Goal: Information Seeking & Learning: Learn about a topic

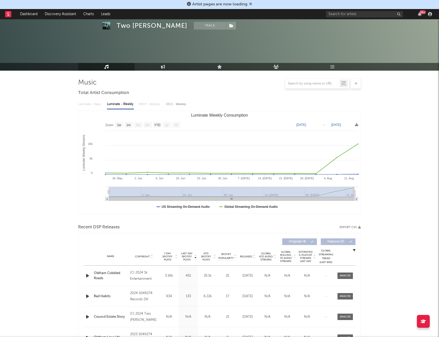
select select "1w"
select select "6m"
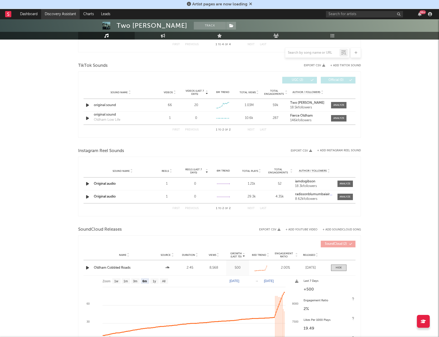
click at [57, 14] on link "Discovery Assistant" at bounding box center [60, 14] width 39 height 10
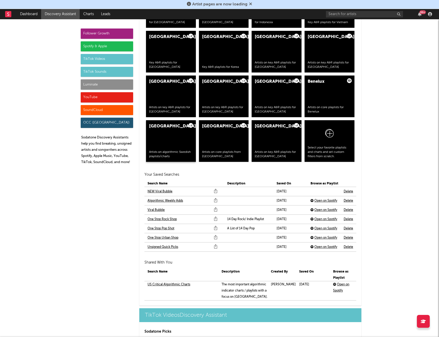
scroll to position [1003, 0]
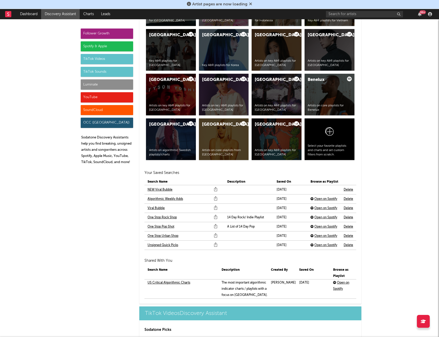
click at [163, 191] on link "NEW Viral Bubble" at bounding box center [160, 190] width 25 height 6
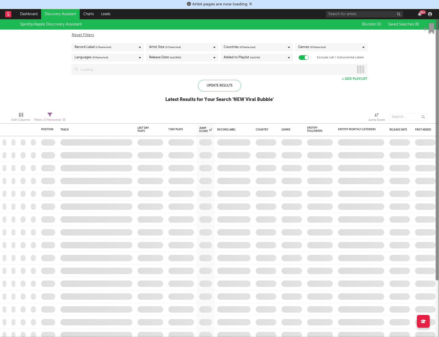
checkbox input "true"
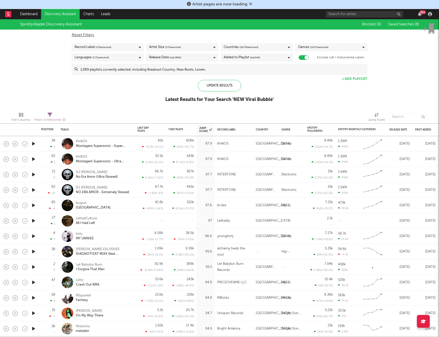
click at [34, 174] on icon "button" at bounding box center [33, 175] width 5 height 6
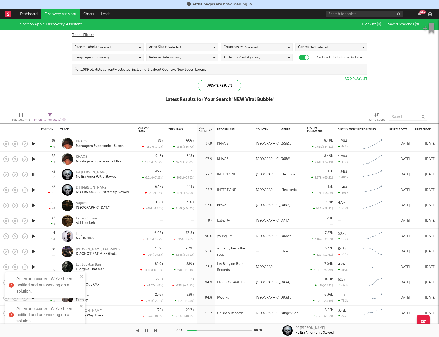
click at [35, 206] on icon "button" at bounding box center [33, 205] width 5 height 6
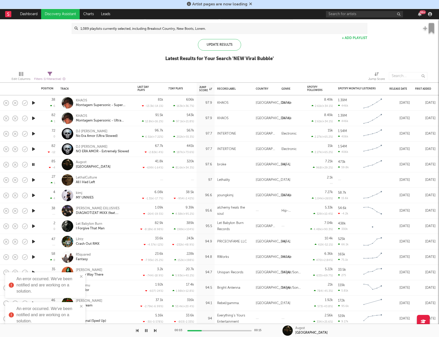
click at [33, 180] on icon "button" at bounding box center [33, 180] width 5 height 6
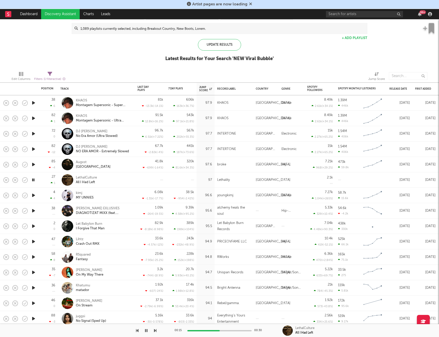
click at [33, 196] on icon "button" at bounding box center [33, 195] width 5 height 6
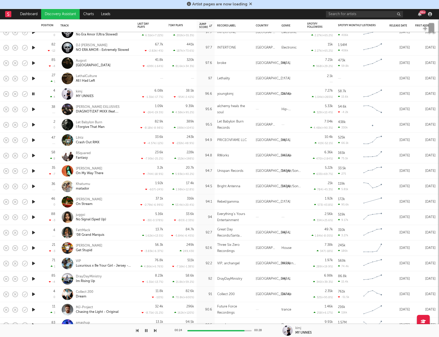
click at [33, 126] on icon "button" at bounding box center [33, 125] width 5 height 6
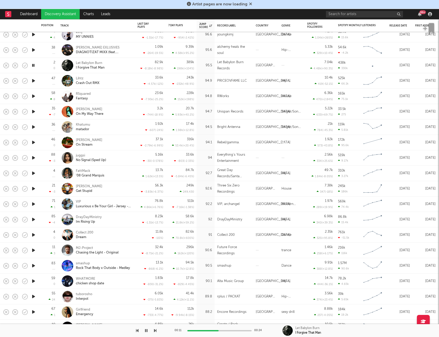
click at [34, 81] on icon "button" at bounding box center [33, 81] width 5 height 6
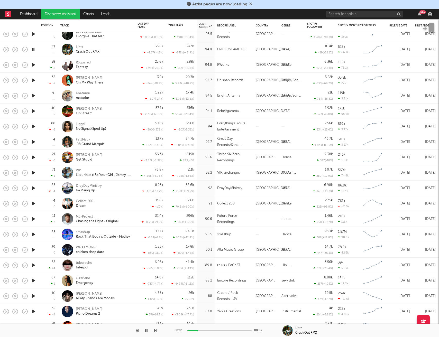
click at [33, 65] on icon "button" at bounding box center [33, 65] width 5 height 6
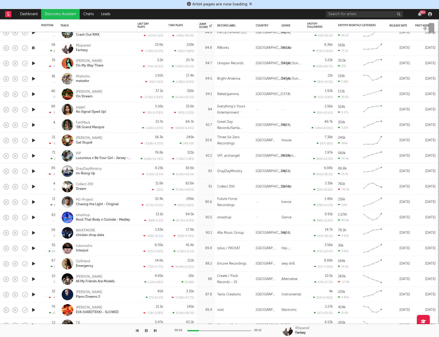
click at [33, 65] on icon "button" at bounding box center [33, 63] width 5 height 6
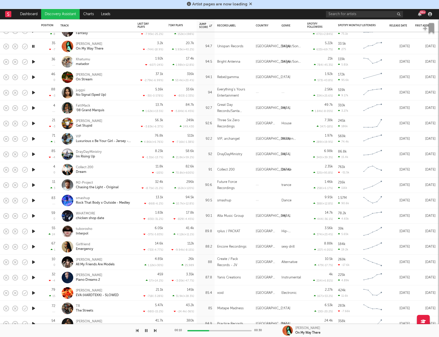
click at [33, 64] on icon "button" at bounding box center [33, 62] width 5 height 6
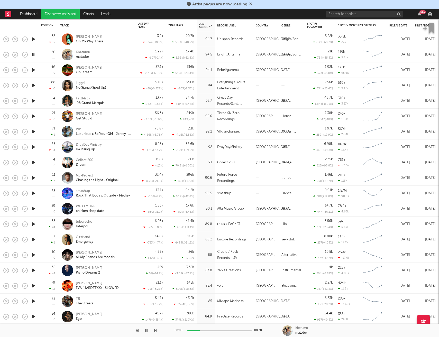
click at [34, 70] on icon "button" at bounding box center [33, 70] width 5 height 6
click at [35, 86] on icon "button" at bounding box center [33, 85] width 5 height 6
click at [35, 102] on icon "button" at bounding box center [33, 101] width 5 height 6
click at [33, 118] on icon "button" at bounding box center [33, 116] width 5 height 6
click at [33, 135] on icon "button" at bounding box center [33, 132] width 5 height 6
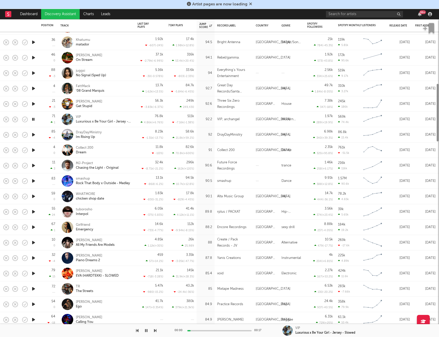
click at [33, 135] on icon "button" at bounding box center [33, 135] width 5 height 6
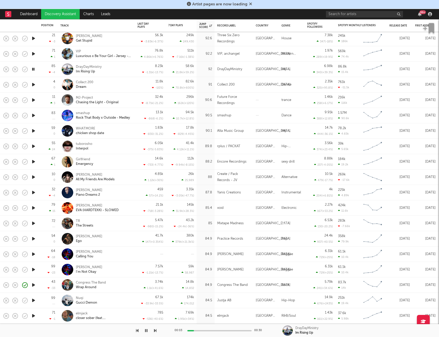
click at [34, 85] on icon "button" at bounding box center [33, 85] width 5 height 6
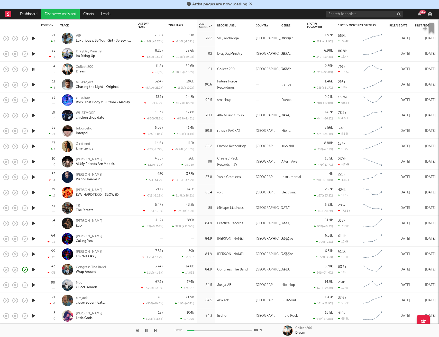
click at [34, 85] on icon "button" at bounding box center [33, 85] width 5 height 6
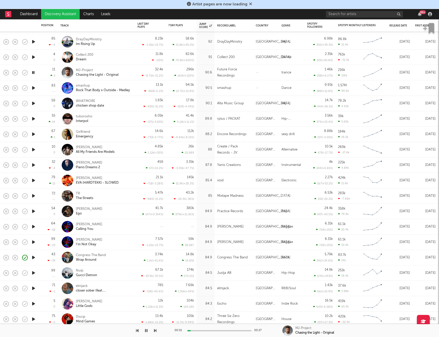
click at [33, 103] on icon "button" at bounding box center [33, 103] width 5 height 6
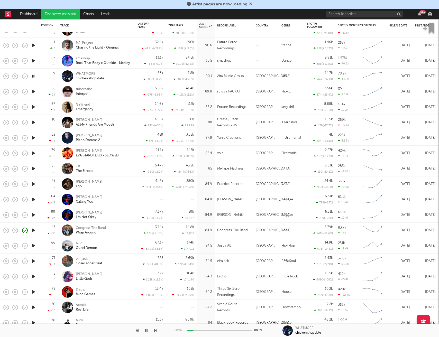
click at [33, 92] on icon "button" at bounding box center [33, 91] width 5 height 6
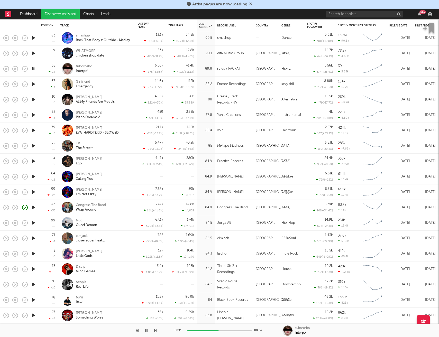
click at [34, 85] on icon "button" at bounding box center [33, 84] width 5 height 6
click at [35, 100] on icon "button" at bounding box center [33, 99] width 5 height 6
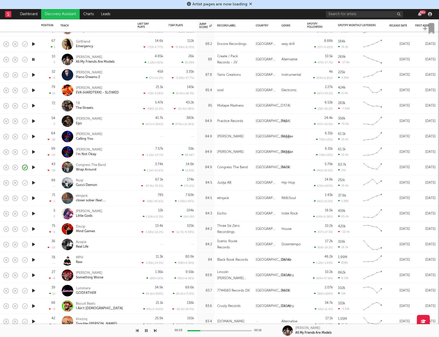
click at [34, 76] on icon "button" at bounding box center [33, 75] width 5 height 6
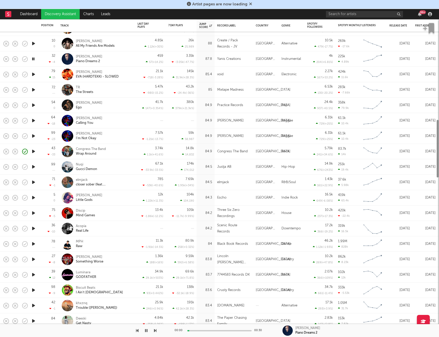
click at [34, 76] on icon "button" at bounding box center [33, 74] width 5 height 6
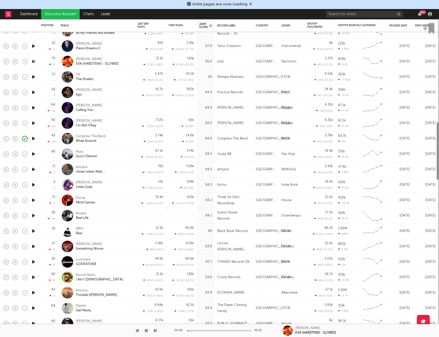
click at [34, 77] on icon "button" at bounding box center [33, 77] width 5 height 6
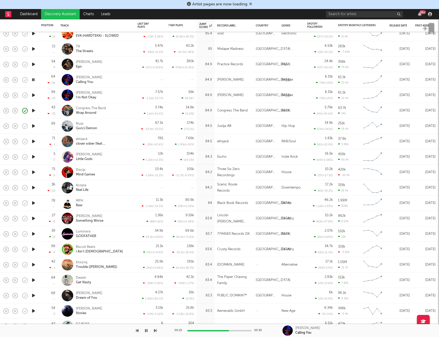
click at [35, 124] on icon "button" at bounding box center [33, 126] width 5 height 6
click at [32, 142] on icon "button" at bounding box center [33, 141] width 5 height 6
click at [33, 158] on icon "button" at bounding box center [33, 157] width 5 height 6
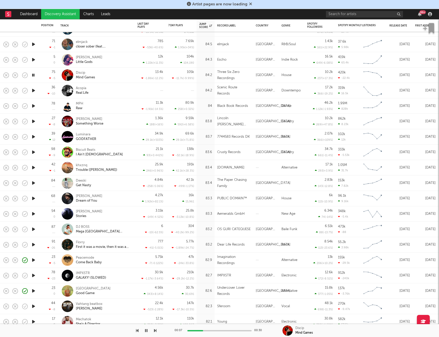
click at [34, 91] on icon "button" at bounding box center [33, 90] width 5 height 6
click at [33, 107] on icon "button" at bounding box center [33, 106] width 5 height 6
click at [33, 122] on icon "button" at bounding box center [33, 121] width 5 height 6
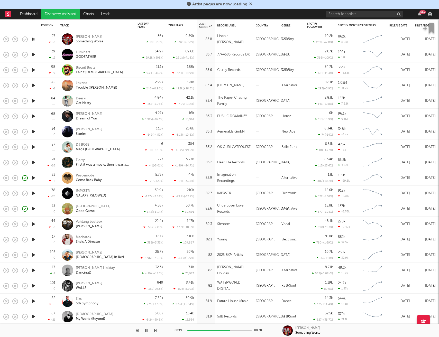
click at [33, 101] on icon "button" at bounding box center [33, 101] width 5 height 6
click at [33, 133] on icon "button" at bounding box center [33, 132] width 5 height 6
click at [33, 163] on icon "button" at bounding box center [33, 162] width 5 height 6
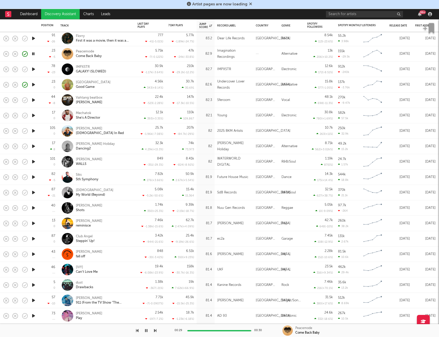
click at [33, 54] on icon "button" at bounding box center [33, 54] width 5 height 6
click at [33, 70] on icon "button" at bounding box center [33, 69] width 5 height 6
click at [34, 85] on icon "button" at bounding box center [33, 85] width 5 height 6
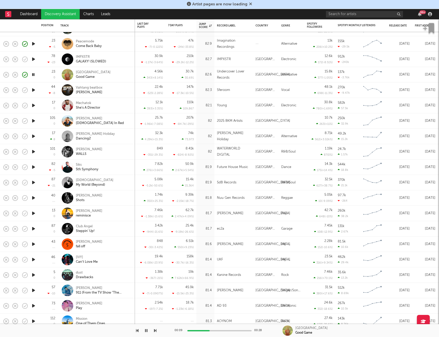
click at [33, 89] on icon "button" at bounding box center [33, 90] width 5 height 6
click at [34, 106] on icon "button" at bounding box center [33, 105] width 5 height 6
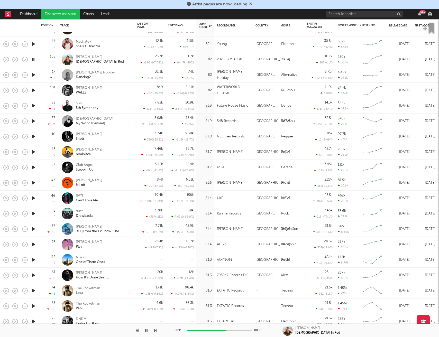
click at [34, 77] on icon "button" at bounding box center [33, 75] width 5 height 6
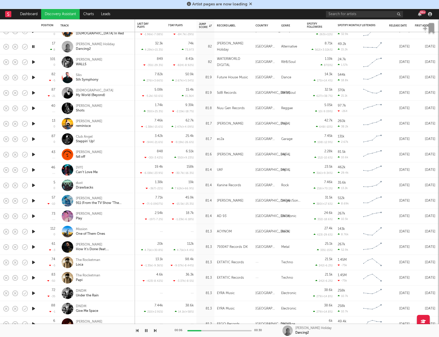
click at [34, 62] on icon "button" at bounding box center [33, 62] width 5 height 6
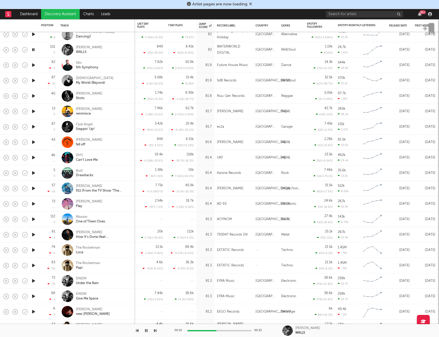
click at [33, 81] on icon "button" at bounding box center [33, 80] width 5 height 6
click at [32, 111] on icon "button" at bounding box center [33, 111] width 5 height 6
click at [35, 127] on icon "button" at bounding box center [33, 127] width 5 height 6
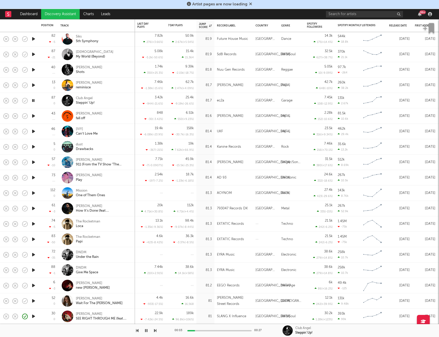
click at [33, 117] on icon "button" at bounding box center [33, 116] width 5 height 6
click at [33, 131] on icon "button" at bounding box center [33, 131] width 5 height 6
click at [35, 145] on icon "button" at bounding box center [33, 147] width 5 height 6
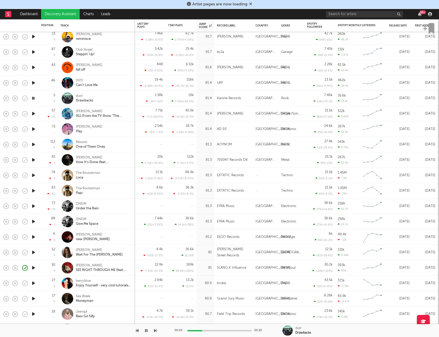
click at [33, 130] on icon "button" at bounding box center [33, 129] width 5 height 6
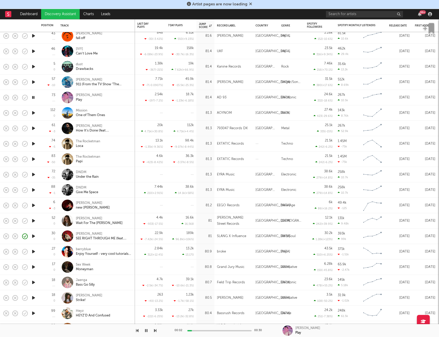
click at [34, 113] on icon "button" at bounding box center [33, 113] width 5 height 6
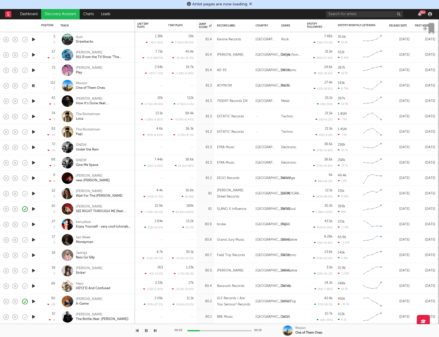
click at [34, 101] on icon "button" at bounding box center [33, 101] width 5 height 6
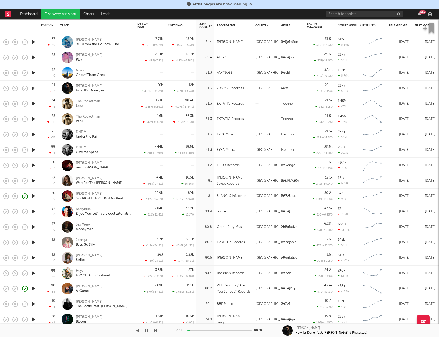
click at [34, 103] on icon "button" at bounding box center [33, 104] width 5 height 6
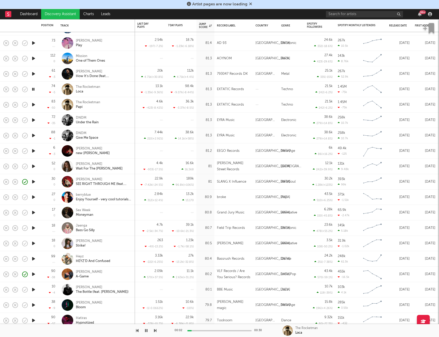
click at [33, 120] on icon "button" at bounding box center [33, 120] width 5 height 6
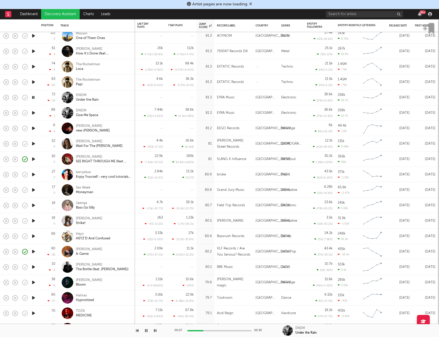
click at [33, 129] on icon "button" at bounding box center [33, 128] width 5 height 6
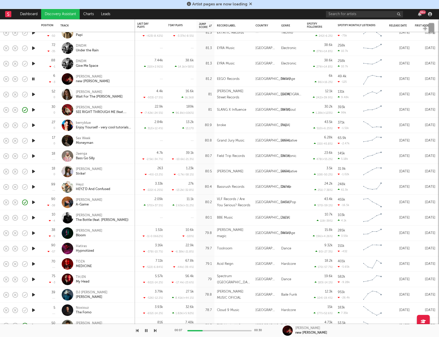
click at [34, 95] on icon "button" at bounding box center [33, 94] width 5 height 6
click at [35, 110] on icon "button" at bounding box center [33, 110] width 5 height 6
click at [34, 126] on icon "button" at bounding box center [33, 125] width 5 height 6
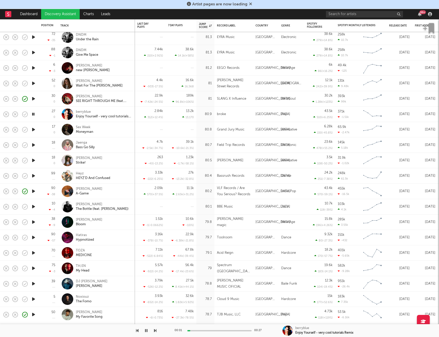
click at [34, 129] on icon "button" at bounding box center [33, 130] width 5 height 6
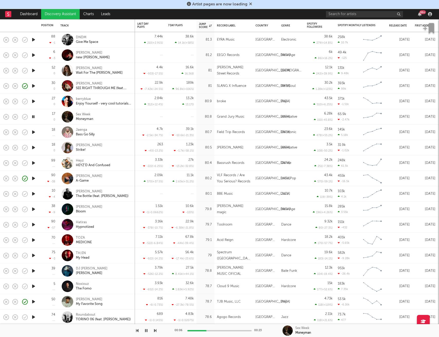
click at [34, 132] on icon "button" at bounding box center [33, 132] width 5 height 6
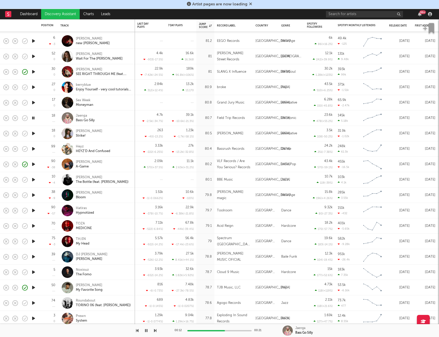
click at [34, 133] on icon "button" at bounding box center [33, 133] width 5 height 6
click at [34, 148] on icon "button" at bounding box center [33, 149] width 5 height 6
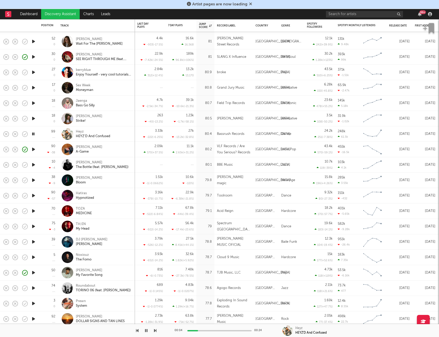
click at [34, 165] on icon "button" at bounding box center [33, 165] width 5 height 6
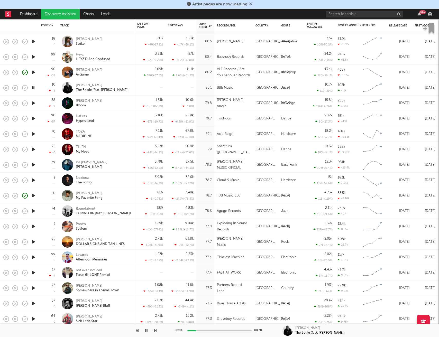
click at [34, 103] on icon "button" at bounding box center [33, 103] width 5 height 6
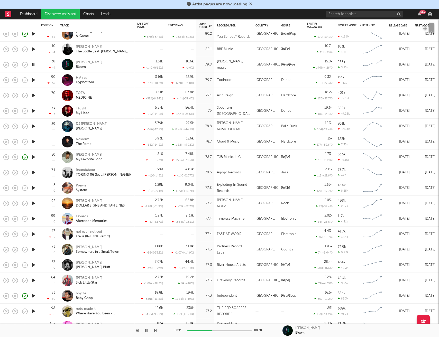
click at [34, 81] on icon "button" at bounding box center [33, 80] width 5 height 6
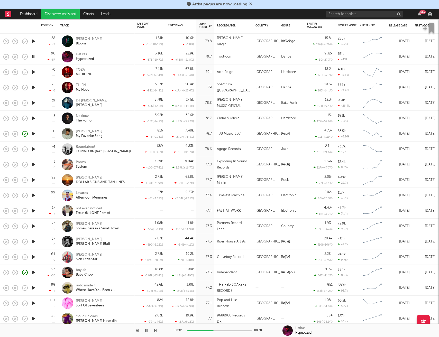
click at [33, 88] on icon "button" at bounding box center [33, 87] width 5 height 6
click at [34, 104] on icon "button" at bounding box center [33, 103] width 5 height 6
click at [34, 119] on icon "button" at bounding box center [33, 118] width 5 height 6
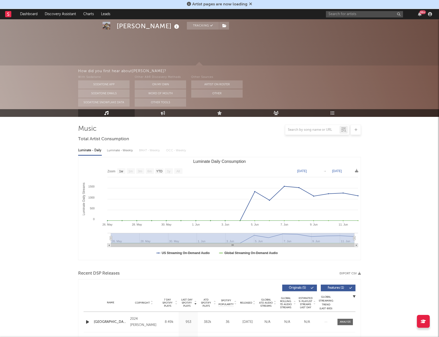
select select "1w"
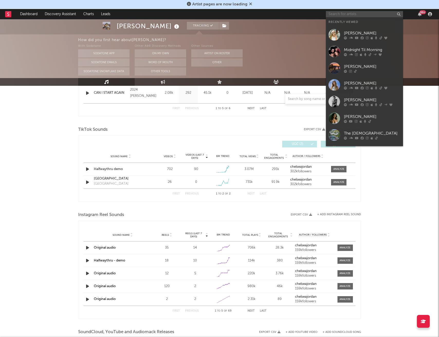
click at [346, 12] on input "text" at bounding box center [364, 14] width 77 height 6
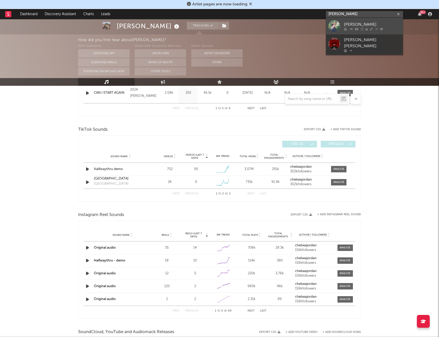
type input "[PERSON_NAME]"
click at [364, 19] on link "[PERSON_NAME]" at bounding box center [364, 26] width 77 height 17
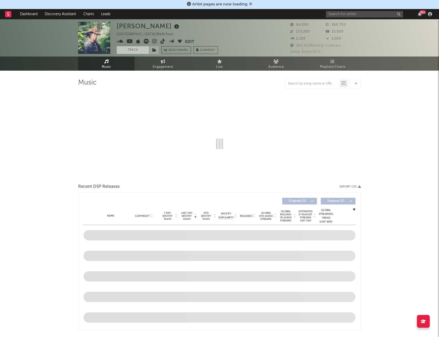
select select "6m"
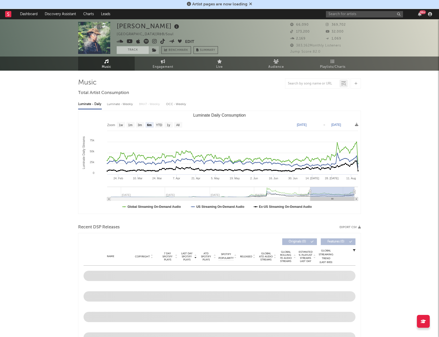
click at [131, 49] on button "Track" at bounding box center [133, 50] width 32 height 8
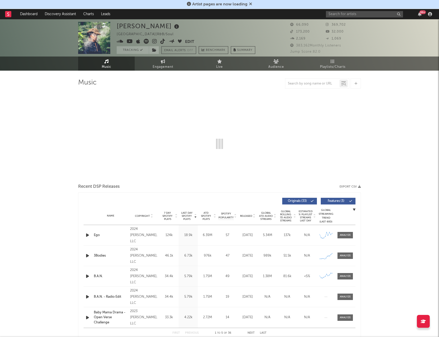
select select "6m"
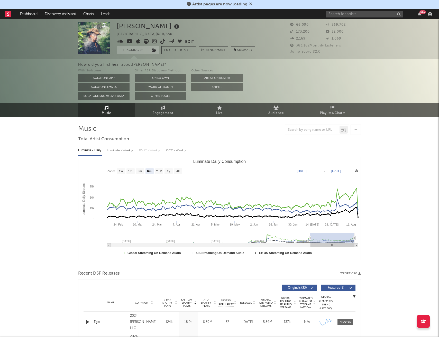
click at [116, 149] on div "Luminate - Weekly" at bounding box center [120, 150] width 27 height 9
select select "6m"
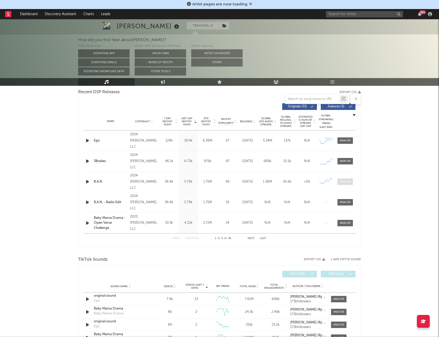
scroll to position [176, 0]
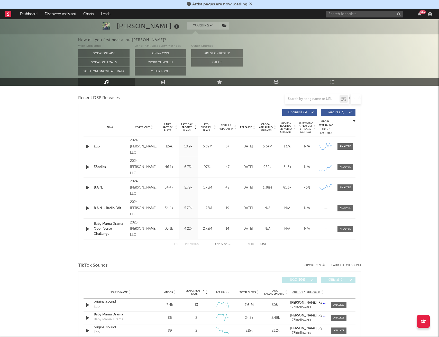
click at [251, 245] on button "Next" at bounding box center [251, 244] width 7 height 3
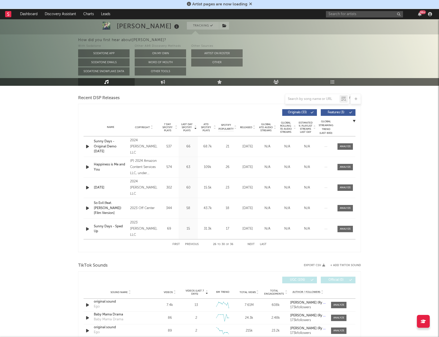
click at [251, 245] on button "Next" at bounding box center [251, 244] width 7 height 3
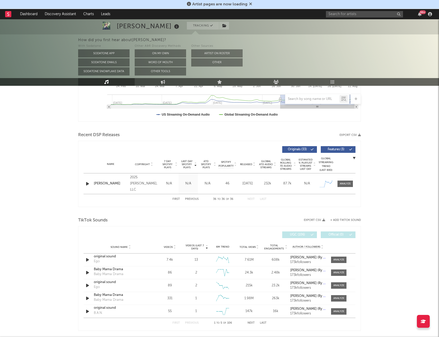
scroll to position [140, 0]
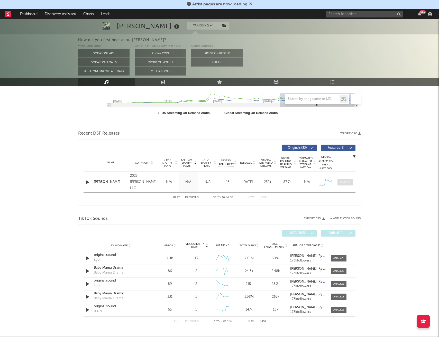
click at [343, 184] on span at bounding box center [345, 182] width 15 height 6
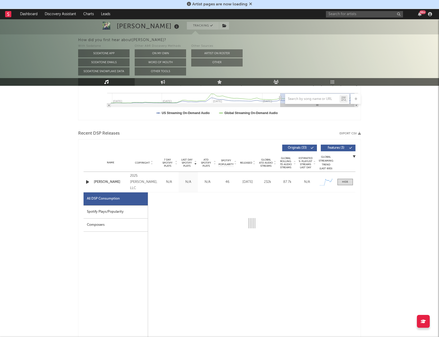
select select "1w"
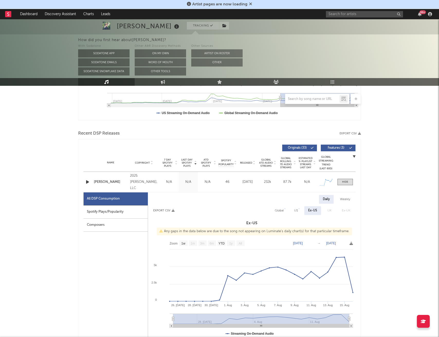
click at [97, 213] on div "Spotify Plays/Popularity" at bounding box center [116, 212] width 64 height 13
select select "1w"
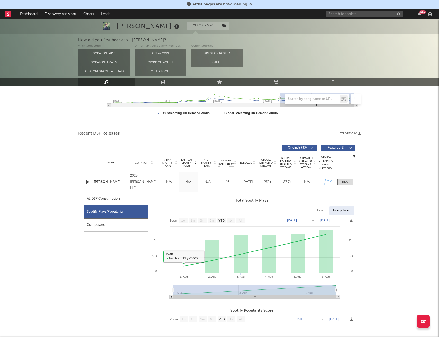
click at [131, 200] on div "All DSP Consumption" at bounding box center [116, 199] width 64 height 13
select select "1w"
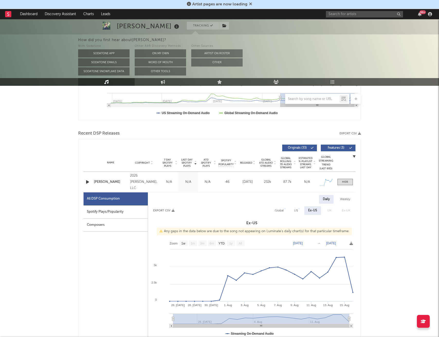
click at [281, 209] on div "Global" at bounding box center [279, 211] width 9 height 6
select select "1w"
click at [300, 212] on div "US" at bounding box center [297, 211] width 12 height 9
select select "1w"
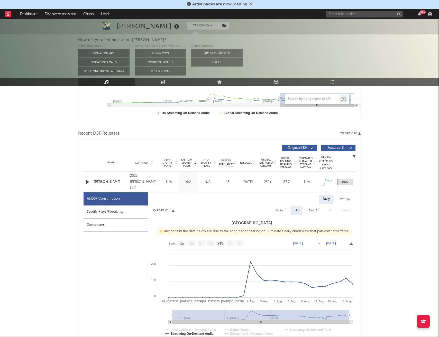
click at [284, 210] on div "Global" at bounding box center [279, 211] width 9 height 6
select select "1w"
